Goal: Information Seeking & Learning: Understand process/instructions

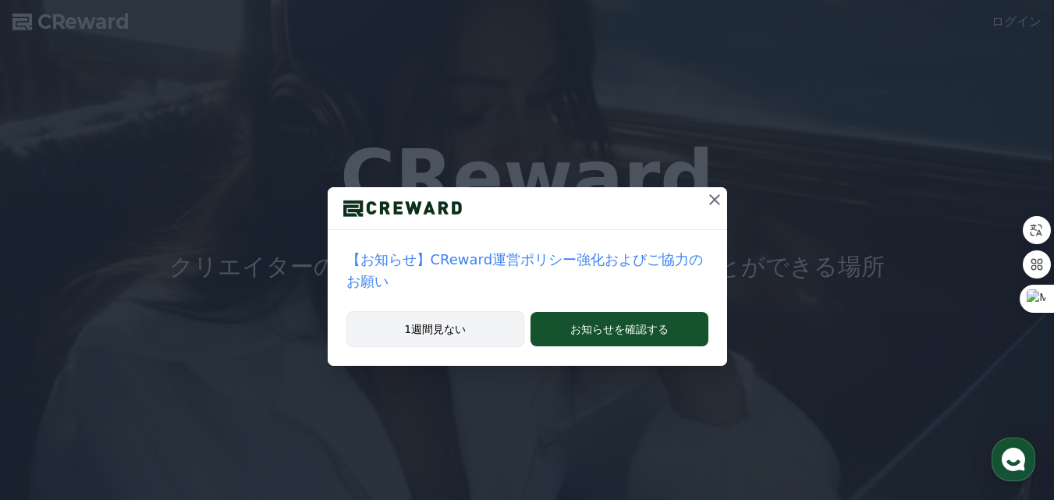
click at [405, 311] on button "1週間見ない" at bounding box center [435, 329] width 179 height 36
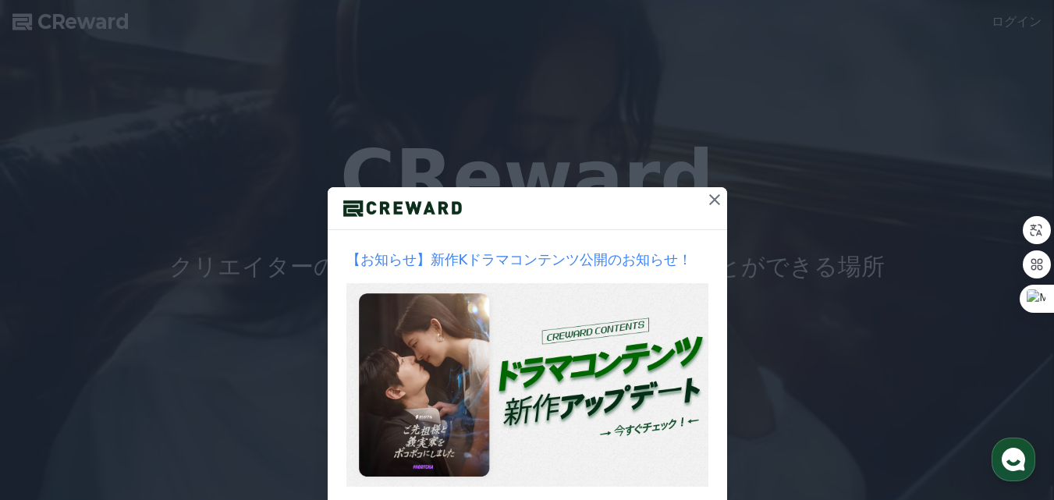
click at [708, 204] on icon at bounding box center [714, 199] width 19 height 19
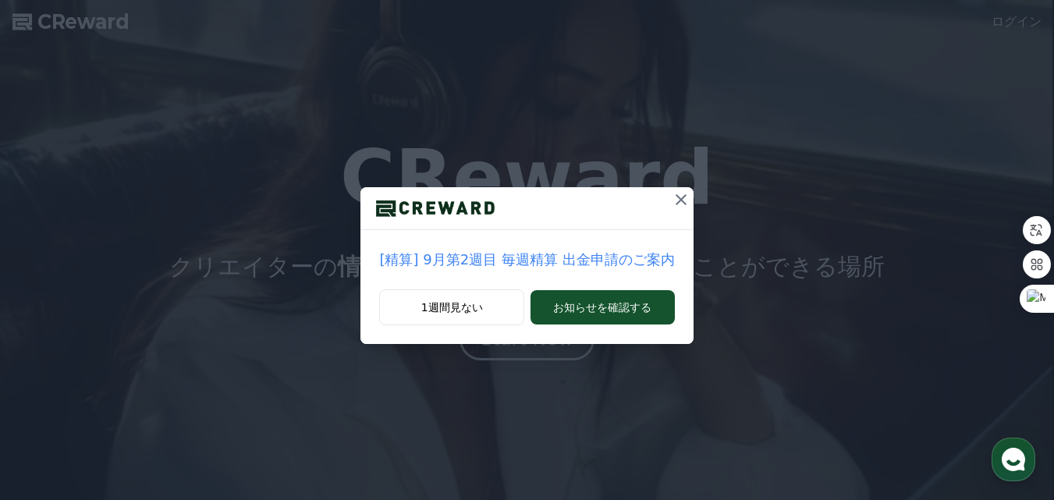
click at [683, 200] on button at bounding box center [681, 199] width 25 height 25
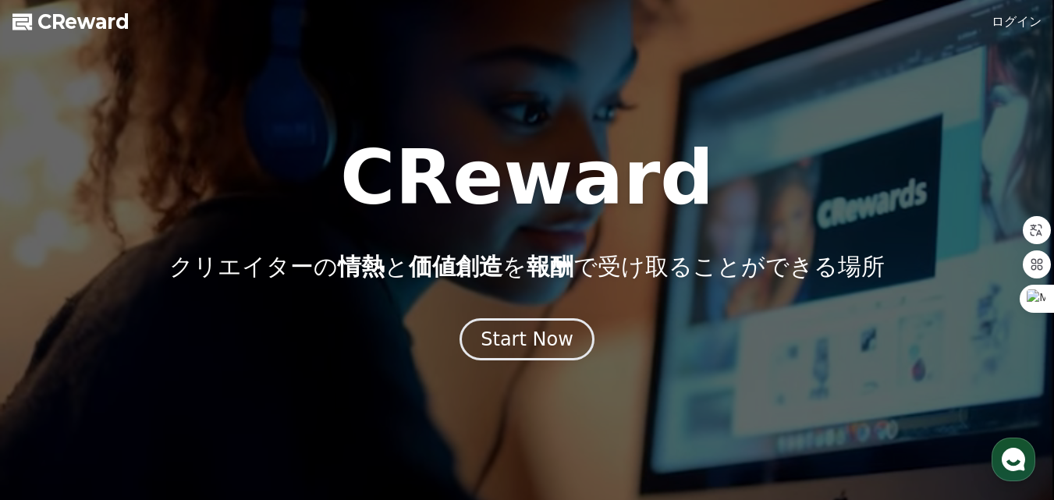
click at [1009, 20] on link "ログイン" at bounding box center [1017, 21] width 50 height 19
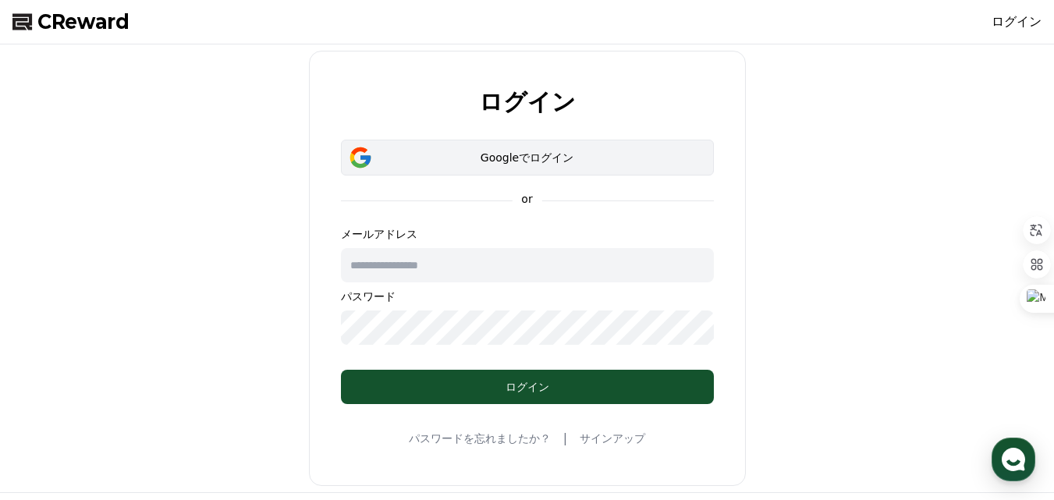
click at [379, 157] on div "Googleでログイン" at bounding box center [528, 158] width 328 height 16
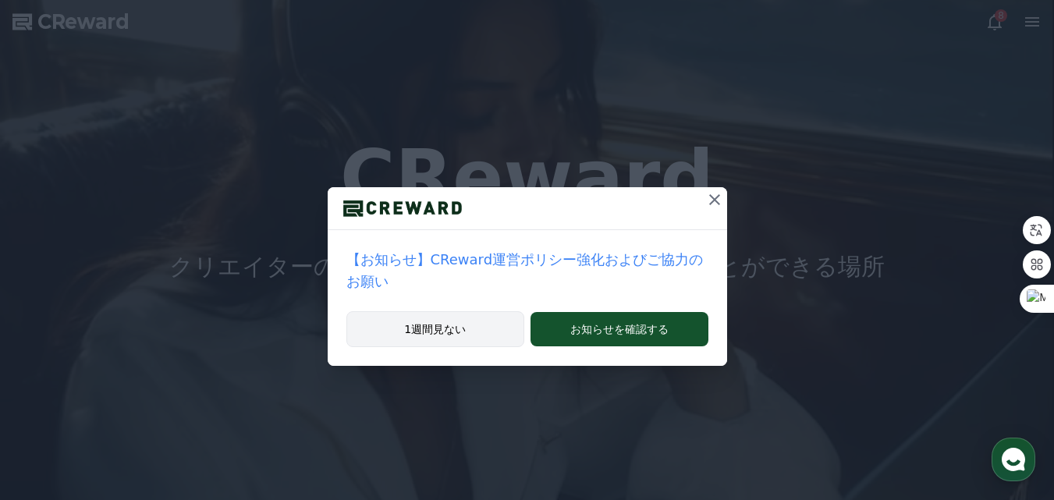
click at [436, 311] on button "1週間見ない" at bounding box center [435, 329] width 179 height 36
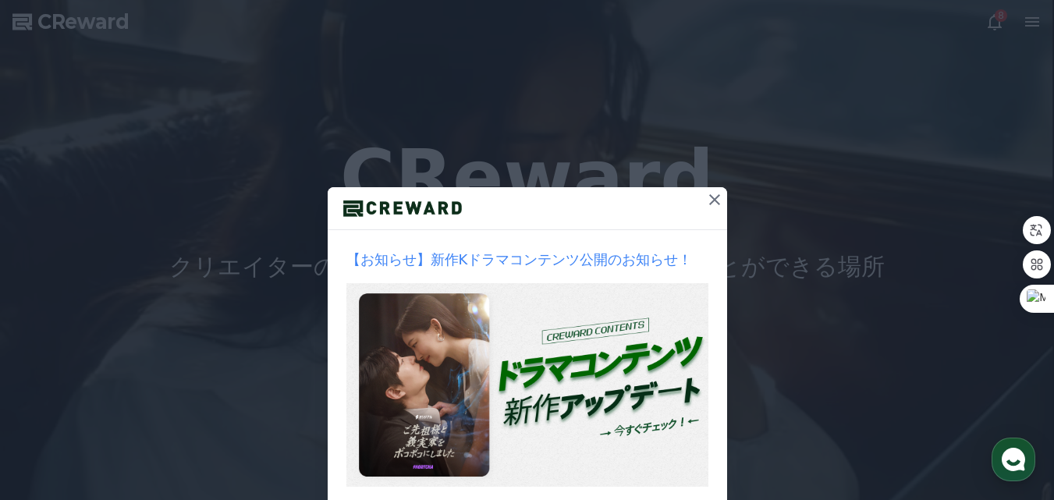
click at [695, 207] on div at bounding box center [527, 208] width 399 height 43
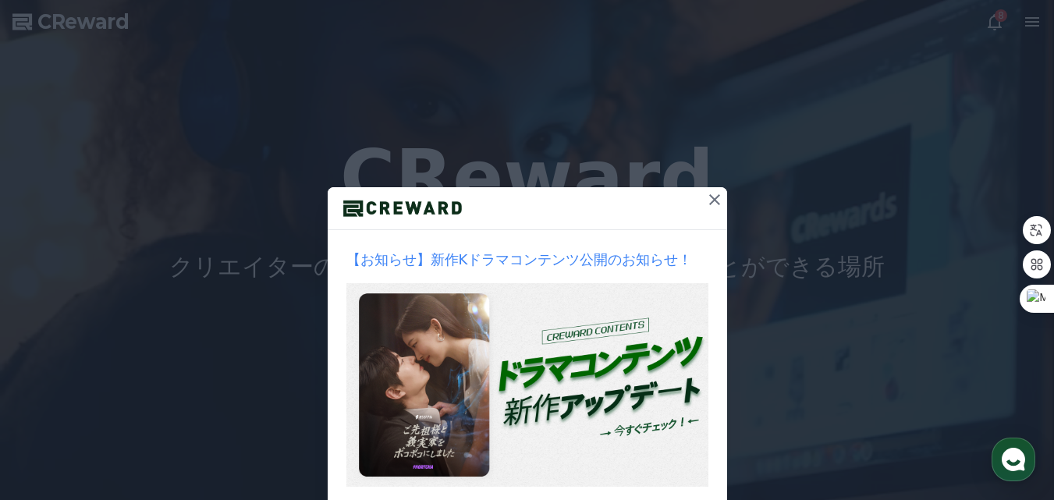
click at [712, 198] on icon at bounding box center [714, 199] width 19 height 19
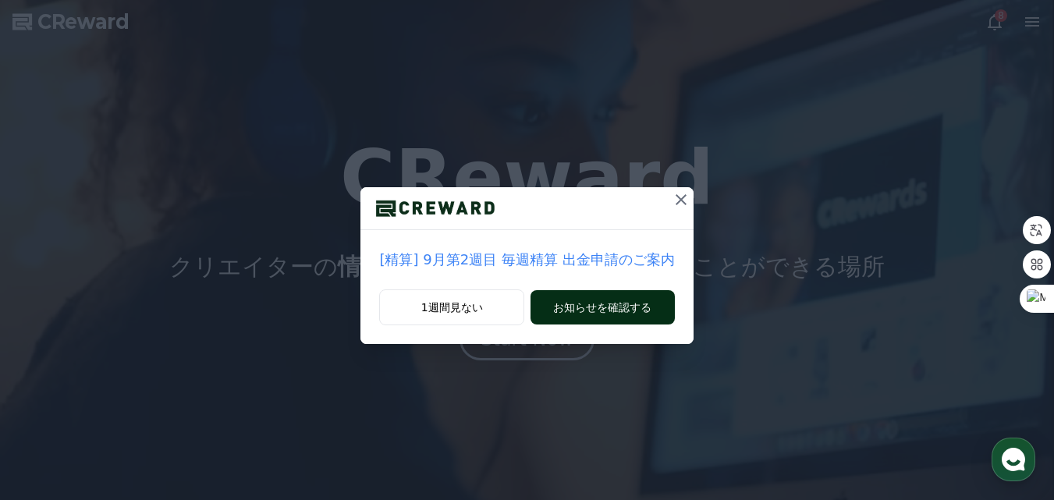
click at [650, 300] on button "お知らせを確認する" at bounding box center [603, 307] width 144 height 34
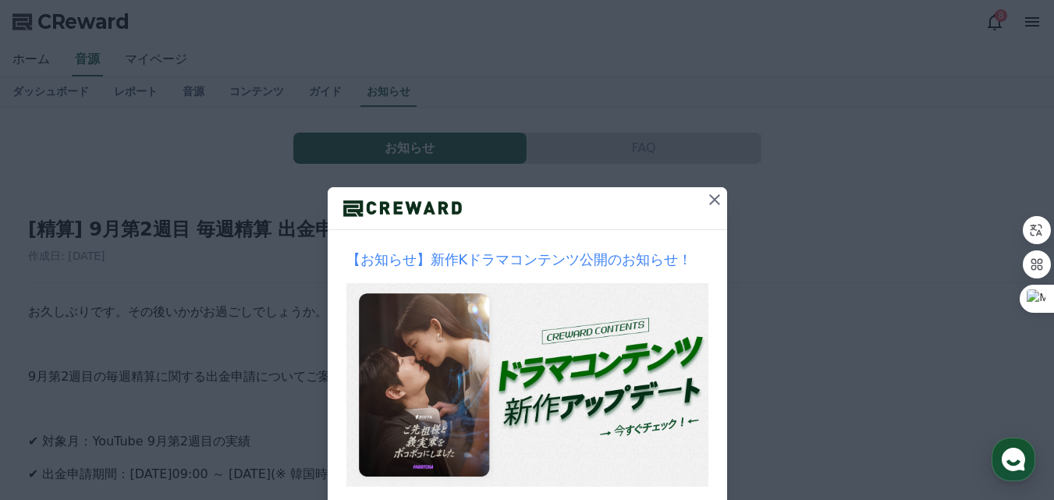
click at [712, 193] on icon at bounding box center [714, 199] width 19 height 19
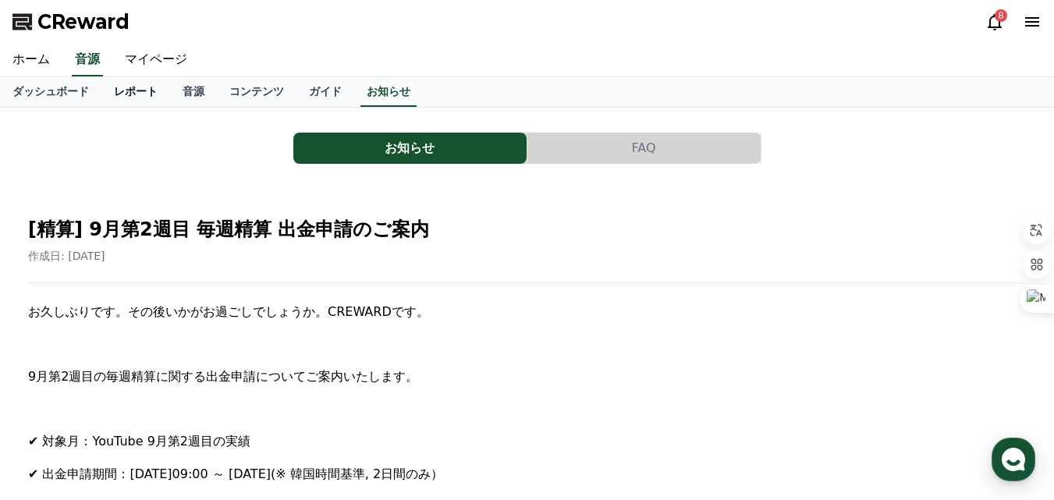
click at [101, 91] on link "レポート" at bounding box center [135, 92] width 69 height 30
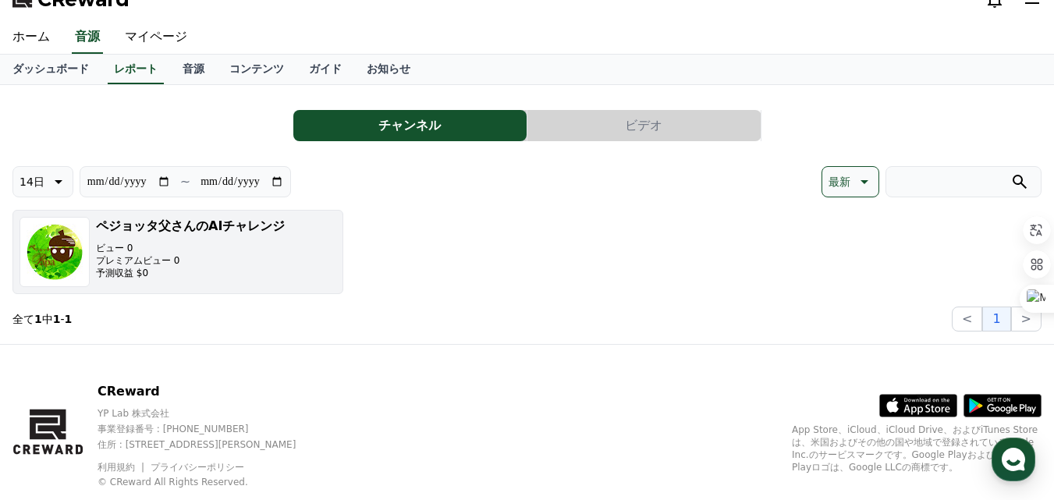
scroll to position [61, 0]
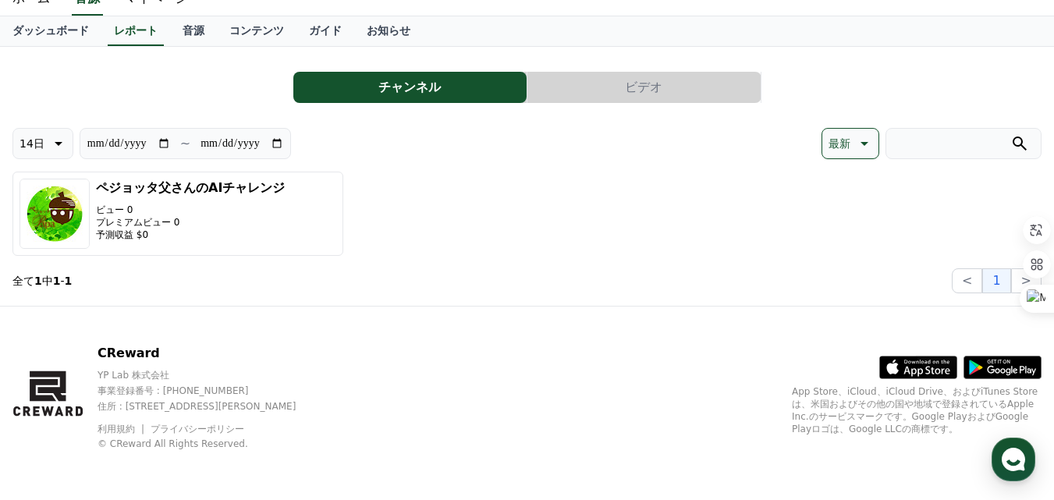
click at [598, 90] on button "ビデオ" at bounding box center [643, 87] width 233 height 31
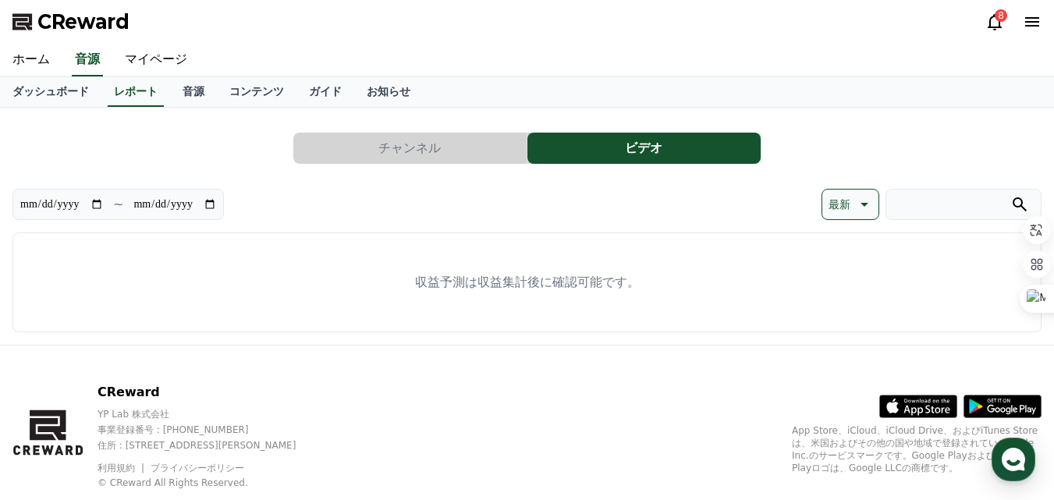
click at [467, 153] on button "チャンネル" at bounding box center [409, 148] width 233 height 31
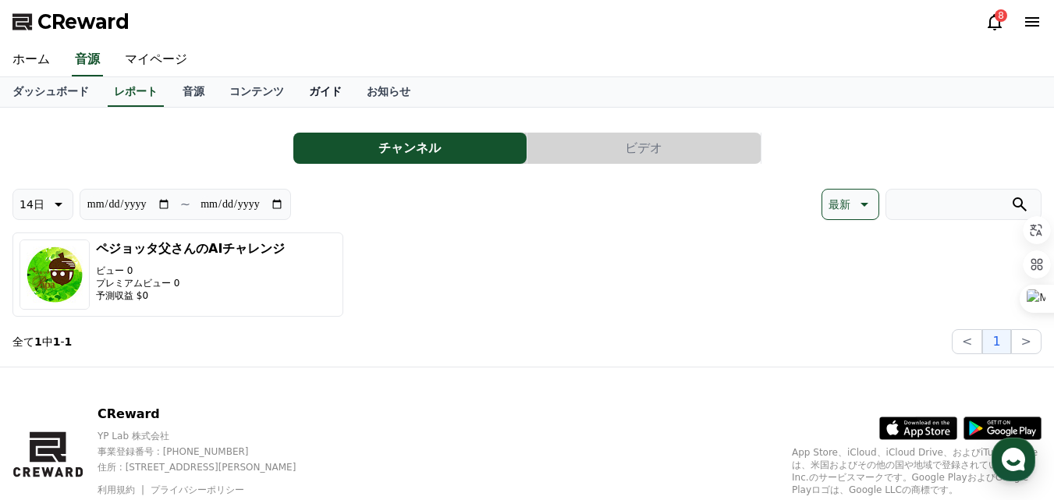
click at [296, 95] on link "ガイド" at bounding box center [325, 92] width 58 height 30
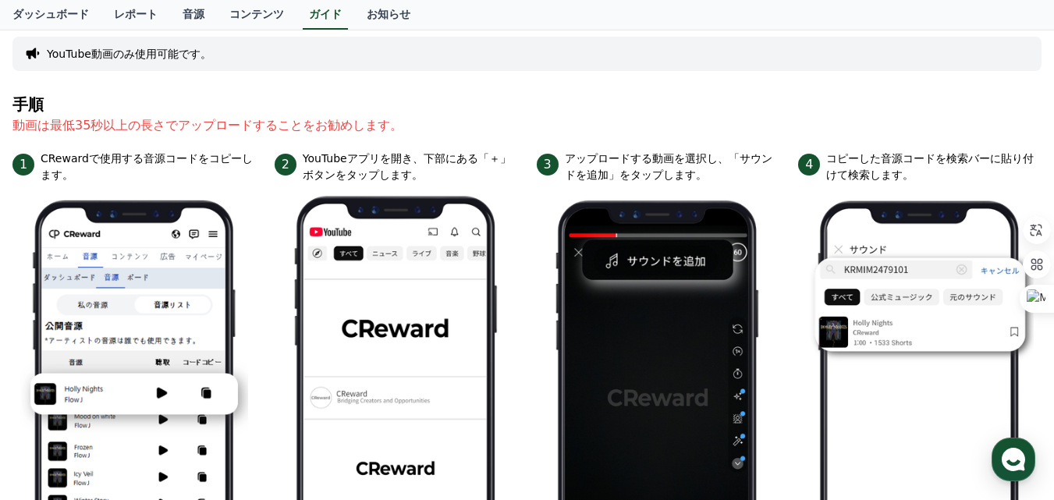
scroll to position [92, 0]
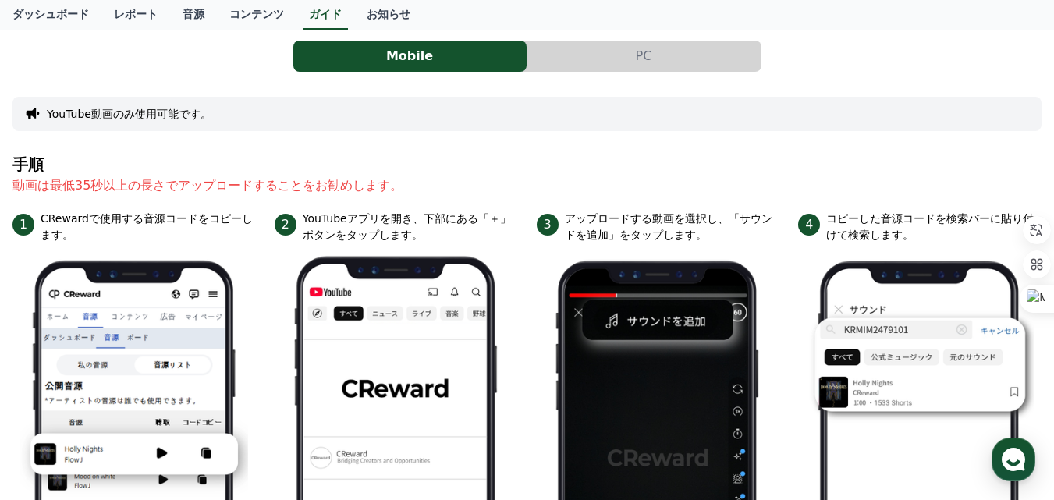
click at [622, 56] on button "PC" at bounding box center [643, 56] width 233 height 31
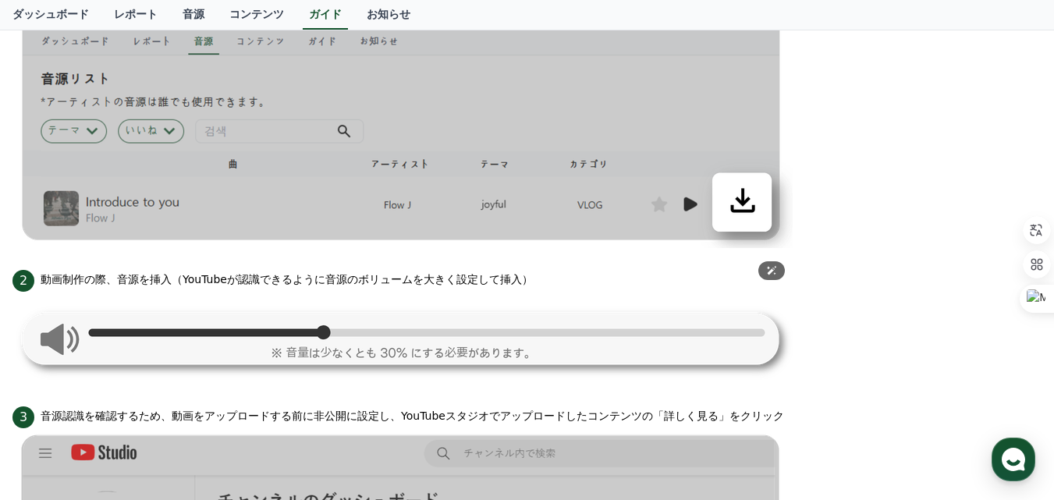
scroll to position [546, 0]
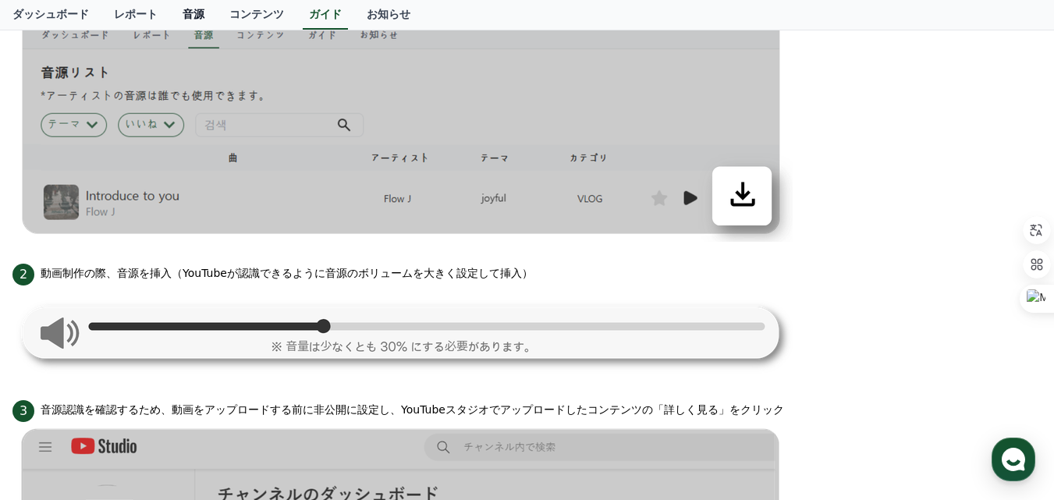
click at [170, 19] on link "音源" at bounding box center [193, 15] width 47 height 30
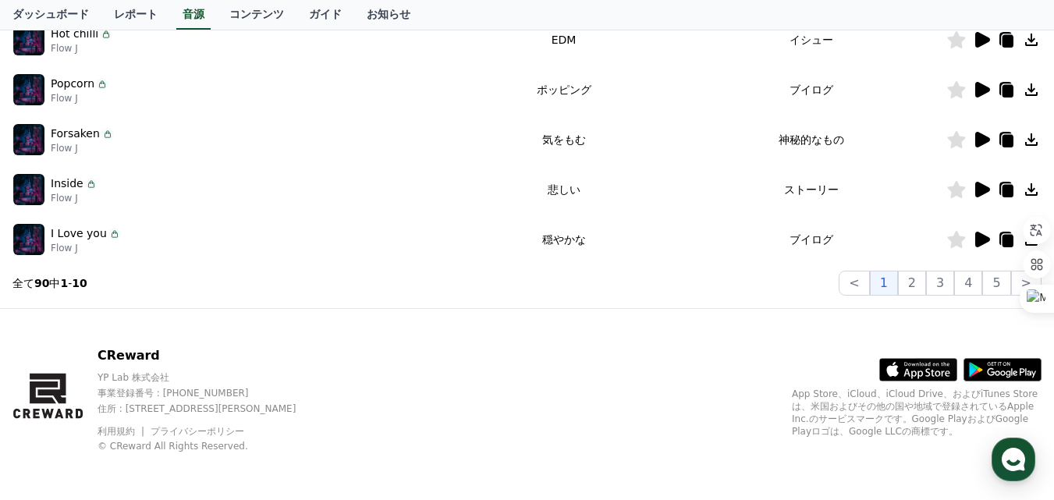
scroll to position [556, 0]
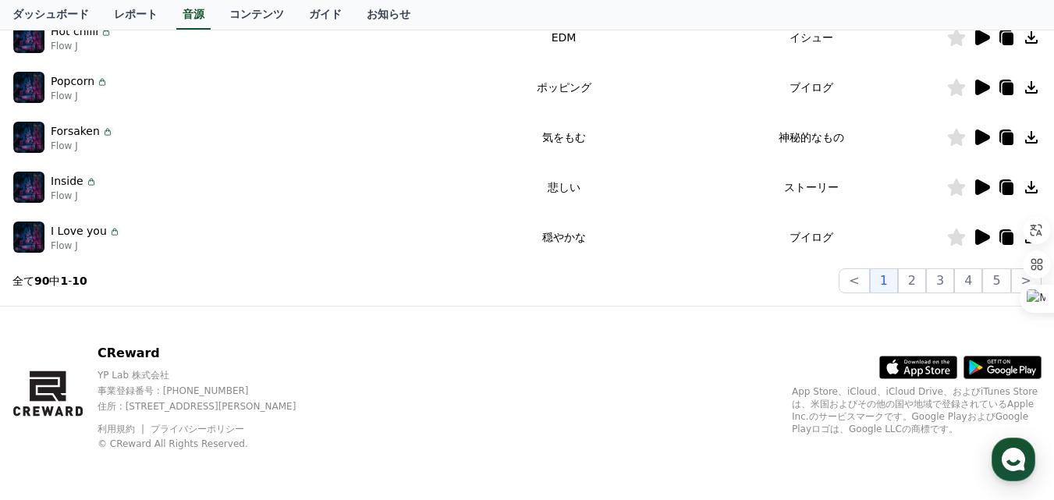
click at [987, 132] on icon at bounding box center [981, 137] width 19 height 19
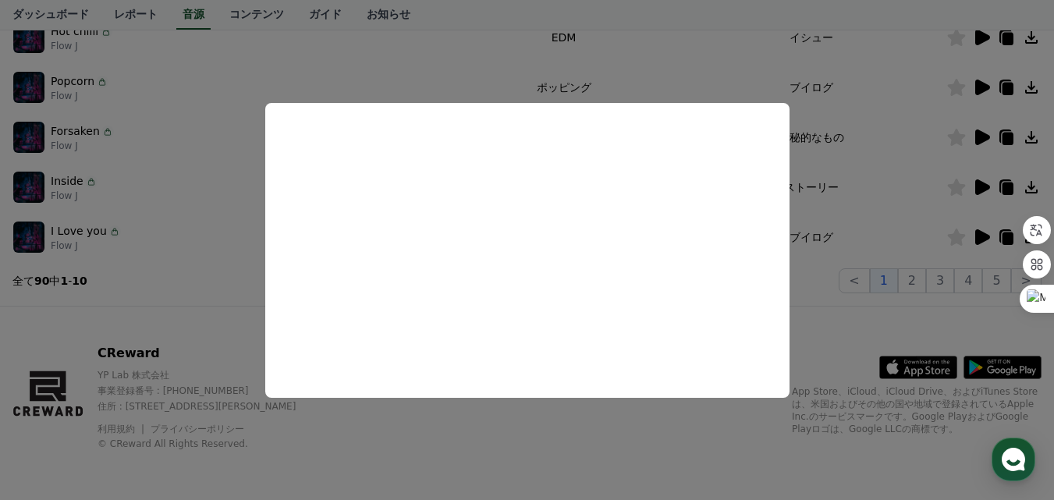
click at [868, 184] on button "close modal" at bounding box center [527, 250] width 1054 height 500
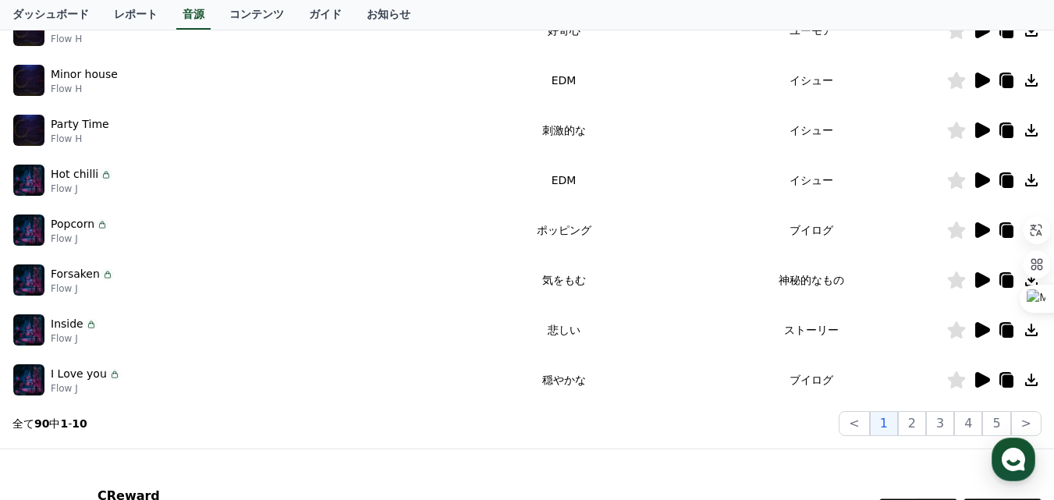
scroll to position [400, 0]
